Goal: Information Seeking & Learning: Learn about a topic

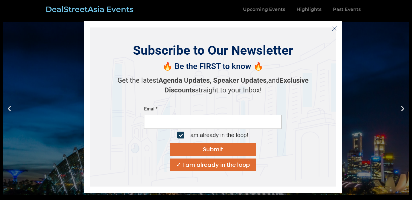
click at [335, 30] on icon "Close" at bounding box center [334, 28] width 5 height 5
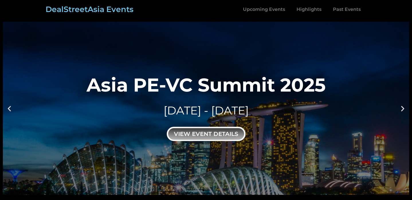
click at [210, 133] on div "view event details" at bounding box center [206, 134] width 79 height 14
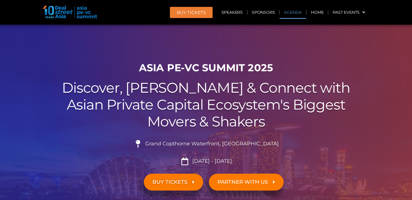
click at [291, 16] on link "Agenda" at bounding box center [293, 12] width 26 height 13
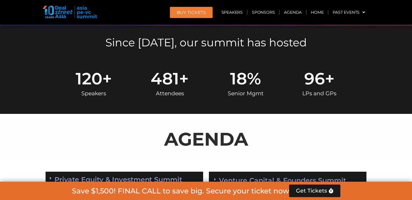
scroll to position [299, 0]
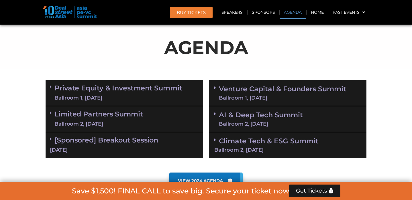
click at [271, 95] on div "Ballroom 1, [DATE]" at bounding box center [282, 97] width 127 height 5
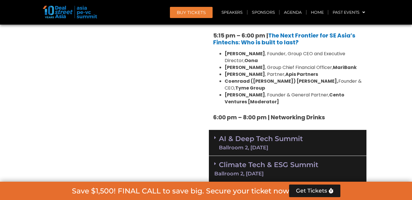
scroll to position [1128, 0]
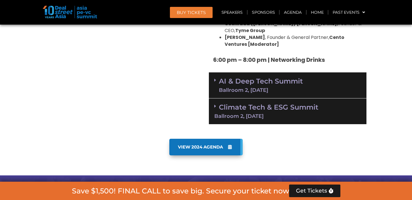
click at [280, 72] on div "AI & Deep Tech Summit Ballroom 2, [DATE]" at bounding box center [288, 85] width 158 height 26
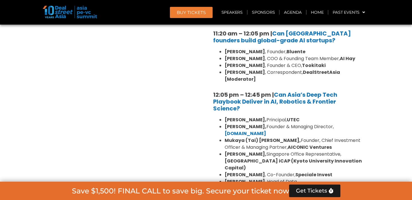
scroll to position [1313, 0]
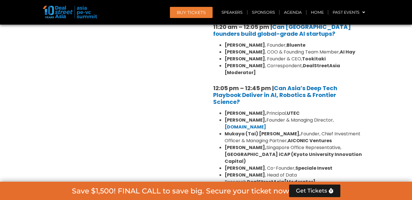
click at [274, 195] on link "Climate Tech & ESG Summit Ballroom 2, [DATE]" at bounding box center [287, 203] width 147 height 16
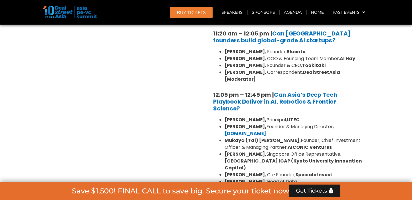
scroll to position [2202, 0]
